Goal: Information Seeking & Learning: Learn about a topic

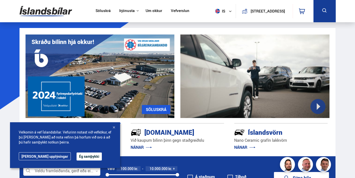
click at [103, 11] on link "Söluskrá" at bounding box center [103, 11] width 15 height 5
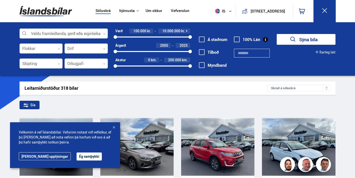
click at [105, 35] on icon at bounding box center [104, 34] width 2 height 2
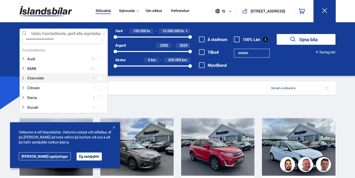
scroll to position [13, 0]
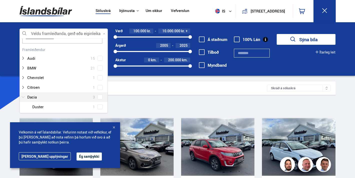
click at [34, 97] on div at bounding box center [59, 97] width 76 height 7
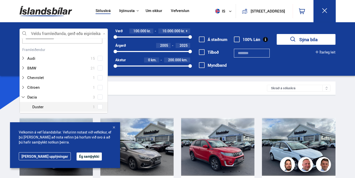
click at [97, 107] on div "Dacia 3 Dacia Duster 1 Dacia Jogger 1 Dacia Sandero 1" at bounding box center [64, 111] width 88 height 39
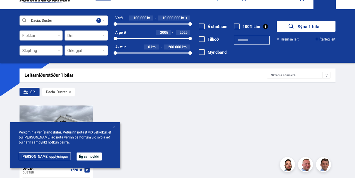
scroll to position [67, 0]
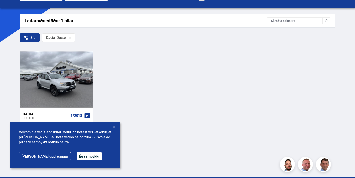
click at [114, 127] on div at bounding box center [113, 127] width 5 height 5
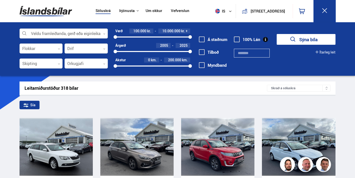
click at [104, 35] on icon at bounding box center [104, 34] width 2 height 2
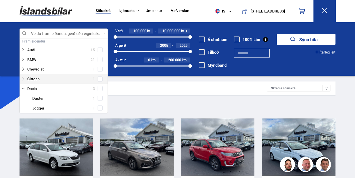
scroll to position [23, 0]
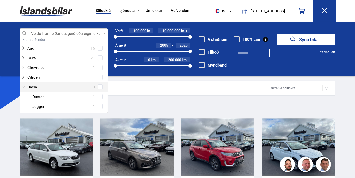
click at [23, 88] on icon at bounding box center [23, 87] width 3 height 2
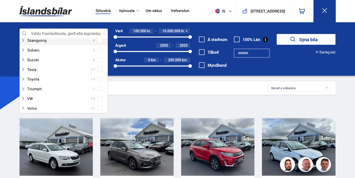
scroll to position [365, 0]
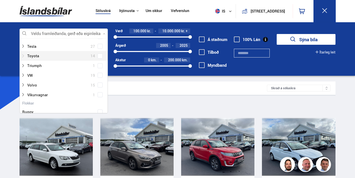
click at [49, 57] on div at bounding box center [59, 55] width 76 height 7
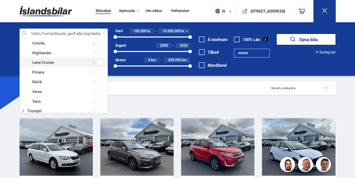
scroll to position [412, 0]
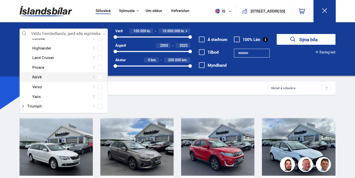
click at [99, 77] on span at bounding box center [100, 77] width 2 height 2
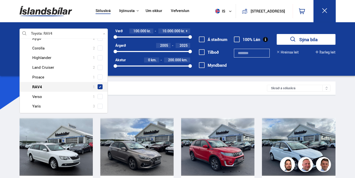
scroll to position [421, 0]
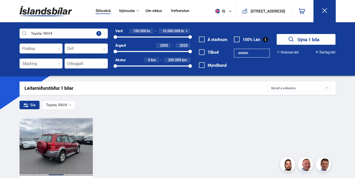
click at [63, 138] on div at bounding box center [56, 147] width 15 height 58
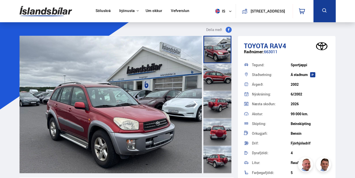
click at [215, 76] on div at bounding box center [218, 77] width 28 height 28
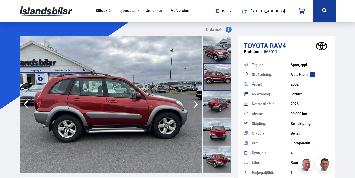
click at [195, 103] on icon "button" at bounding box center [196, 105] width 10 height 12
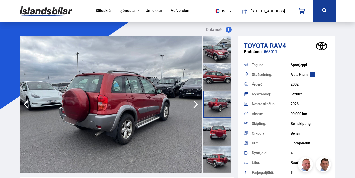
click at [195, 103] on icon "button" at bounding box center [196, 105] width 10 height 12
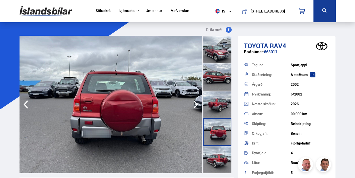
click at [195, 103] on icon "button" at bounding box center [196, 105] width 10 height 12
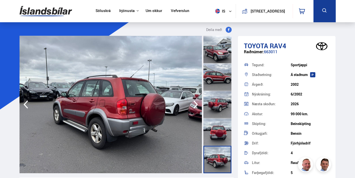
click at [195, 103] on icon "button" at bounding box center [196, 105] width 10 height 12
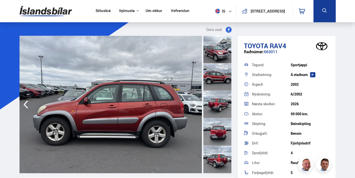
click at [195, 104] on icon "button" at bounding box center [196, 105] width 10 height 12
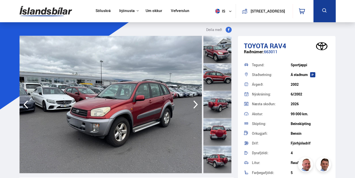
click at [195, 104] on icon "button" at bounding box center [196, 105] width 10 height 12
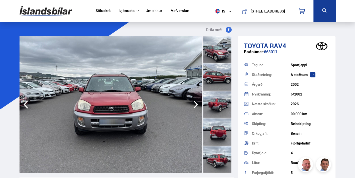
click at [195, 104] on icon "button" at bounding box center [196, 105] width 10 height 12
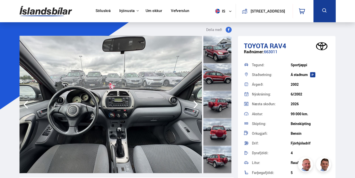
click at [195, 104] on icon "button" at bounding box center [196, 105] width 10 height 12
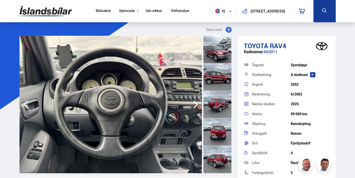
click at [196, 103] on icon "button" at bounding box center [196, 105] width 5 height 8
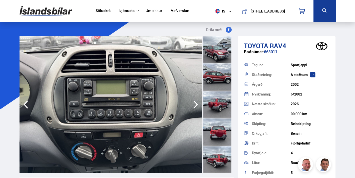
click at [196, 103] on icon "button" at bounding box center [196, 105] width 5 height 8
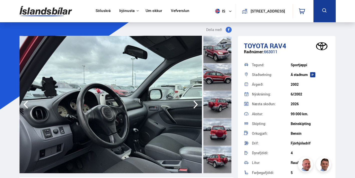
click at [196, 103] on icon "button" at bounding box center [196, 105] width 5 height 8
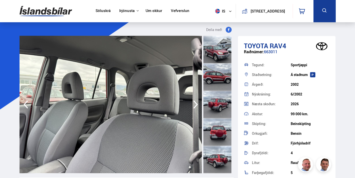
click at [196, 103] on icon "button" at bounding box center [196, 105] width 5 height 8
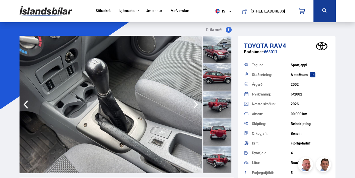
click at [196, 103] on icon "button" at bounding box center [196, 105] width 5 height 8
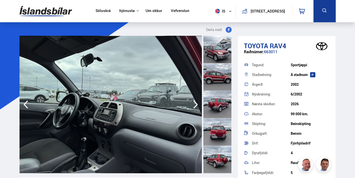
click at [196, 103] on icon "button" at bounding box center [196, 105] width 5 height 8
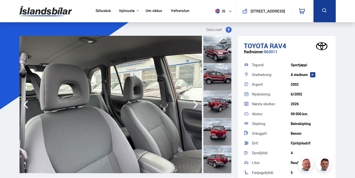
click at [196, 103] on icon "button" at bounding box center [196, 105] width 5 height 8
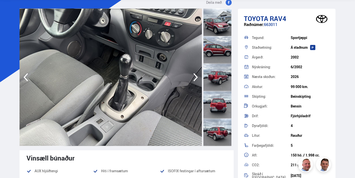
scroll to position [25, 0]
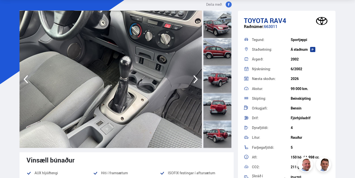
click at [194, 81] on icon "button" at bounding box center [196, 79] width 10 height 12
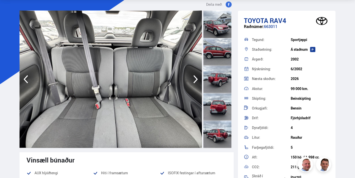
click at [194, 81] on icon "button" at bounding box center [196, 79] width 10 height 12
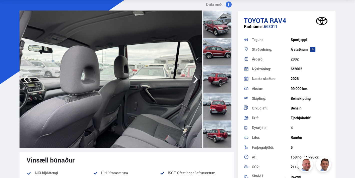
click at [194, 81] on icon "button" at bounding box center [196, 79] width 10 height 12
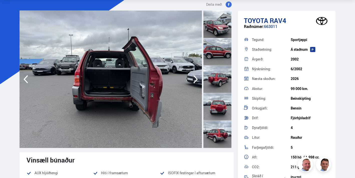
click at [196, 79] on icon "button" at bounding box center [196, 79] width 10 height 12
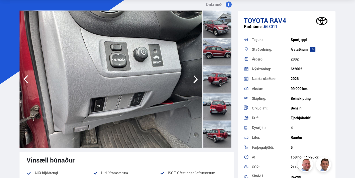
click at [196, 79] on icon "button" at bounding box center [196, 79] width 10 height 12
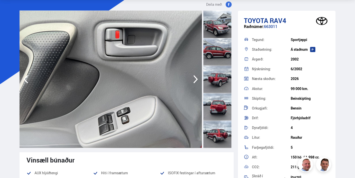
click at [196, 79] on icon "button" at bounding box center [196, 79] width 10 height 12
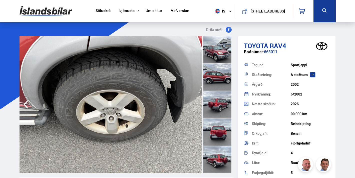
scroll to position [111, 0]
